Goal: Task Accomplishment & Management: Manage account settings

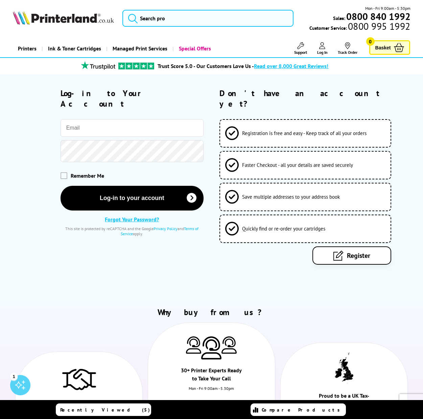
click at [116, 137] on input "email" at bounding box center [132, 128] width 143 height 18
type input "[PERSON_NAME][EMAIL_ADDRESS][DOMAIN_NAME]"
click at [63, 179] on span at bounding box center [64, 175] width 7 height 7
click at [62, 173] on input "checkbox" at bounding box center [62, 173] width 0 height 0
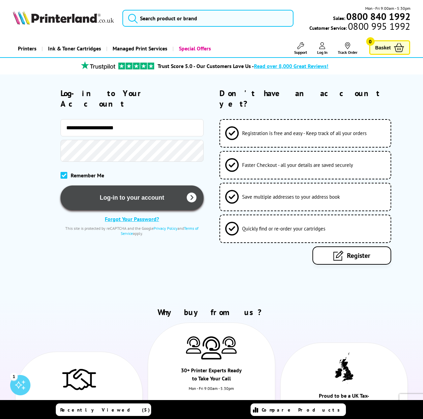
click at [140, 205] on button "Log-in to your account" at bounding box center [132, 197] width 143 height 25
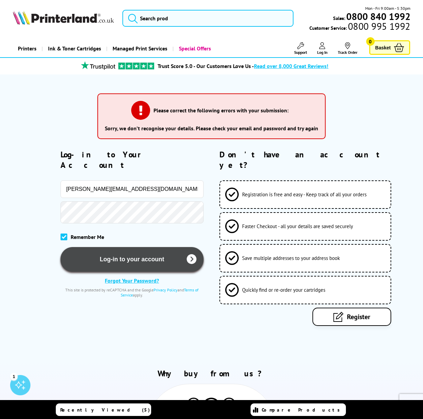
click at [167, 270] on button "Log-in to your account" at bounding box center [132, 259] width 143 height 25
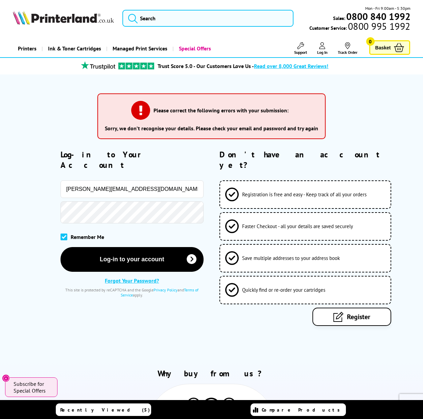
drag, startPoint x: 133, startPoint y: 197, endPoint x: 137, endPoint y: 188, distance: 10.6
